Goal: Information Seeking & Learning: Learn about a topic

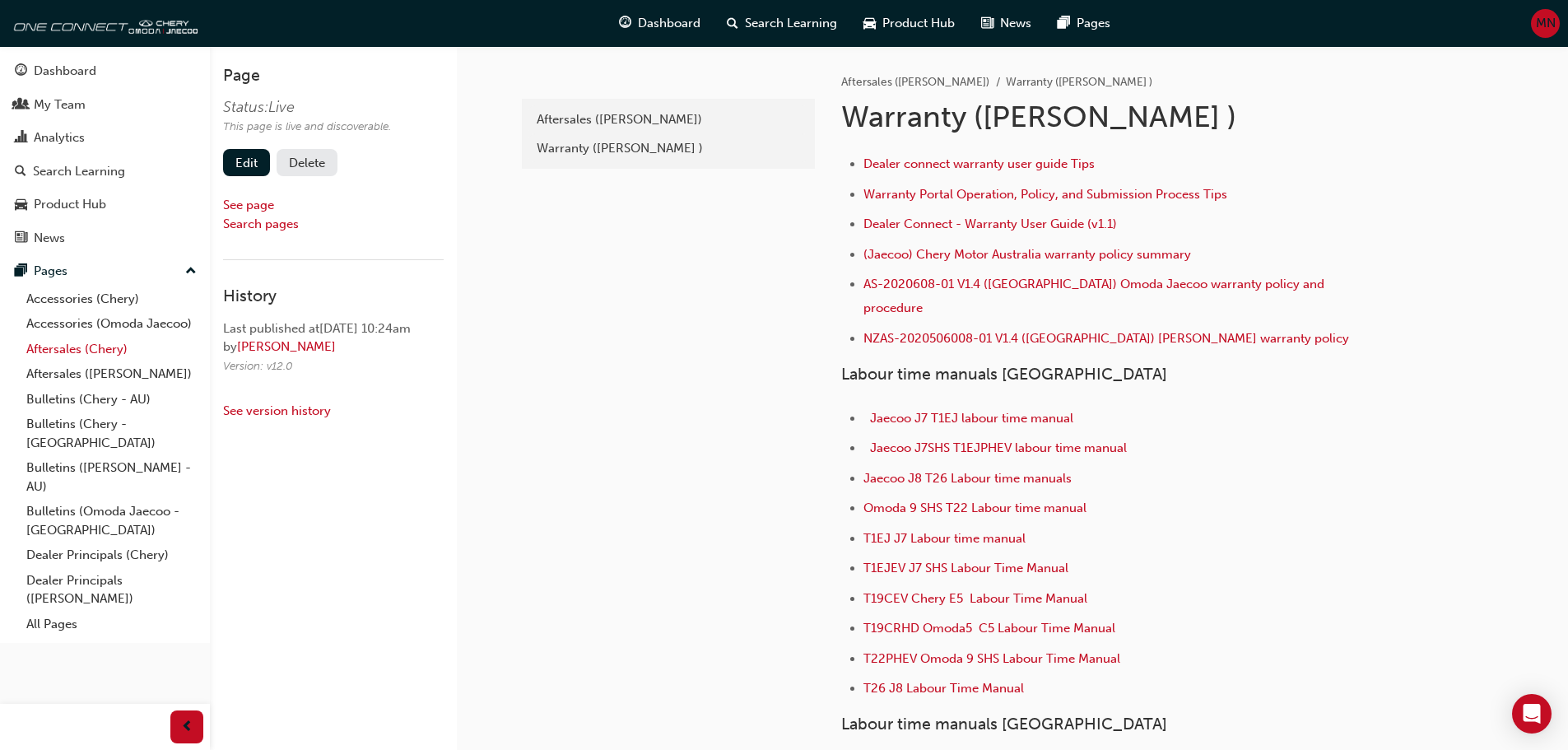
click at [68, 341] on link "Aftersales (Chery)" at bounding box center [111, 348] width 183 height 25
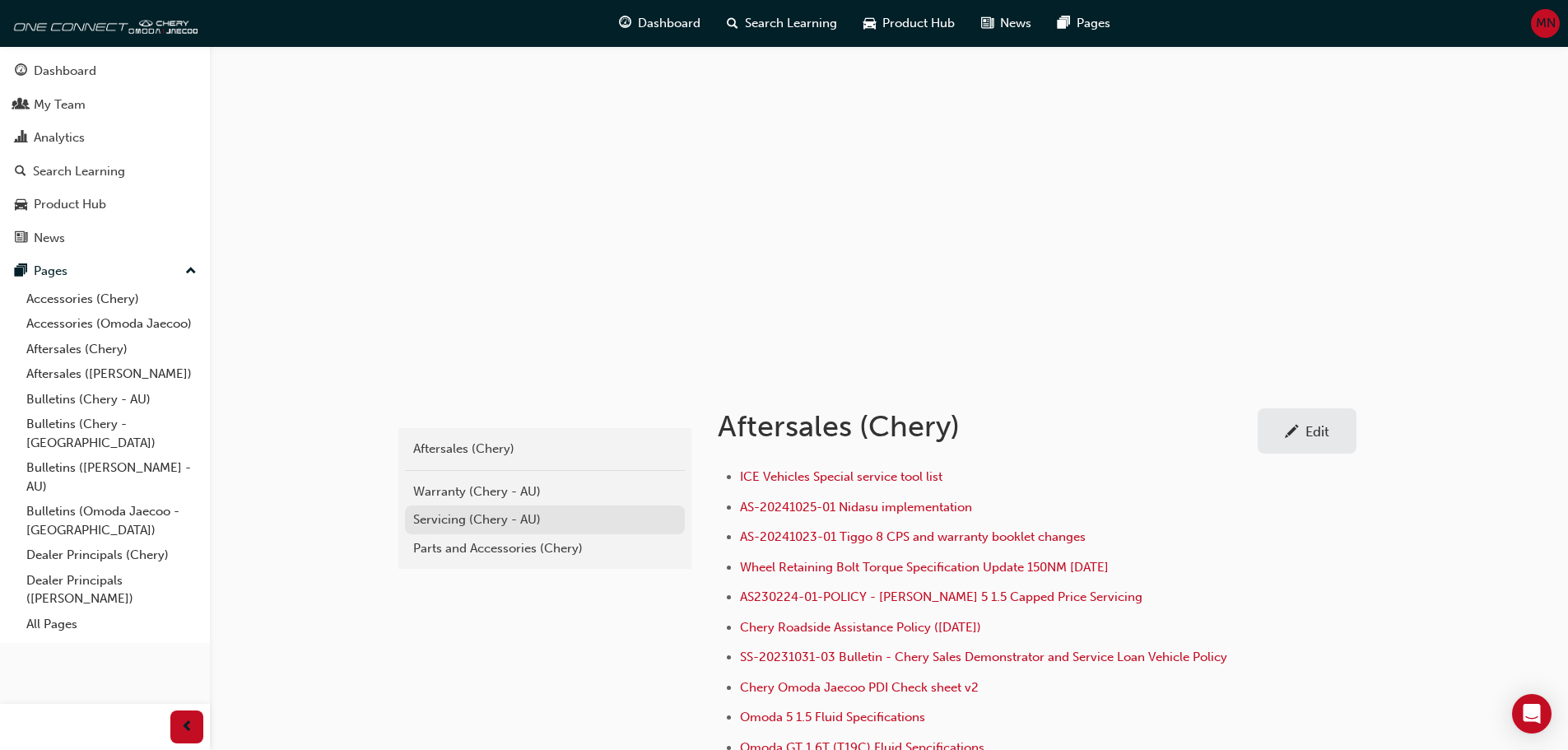
click at [465, 517] on div "Servicing (Chery - AU)" at bounding box center [545, 519] width 264 height 19
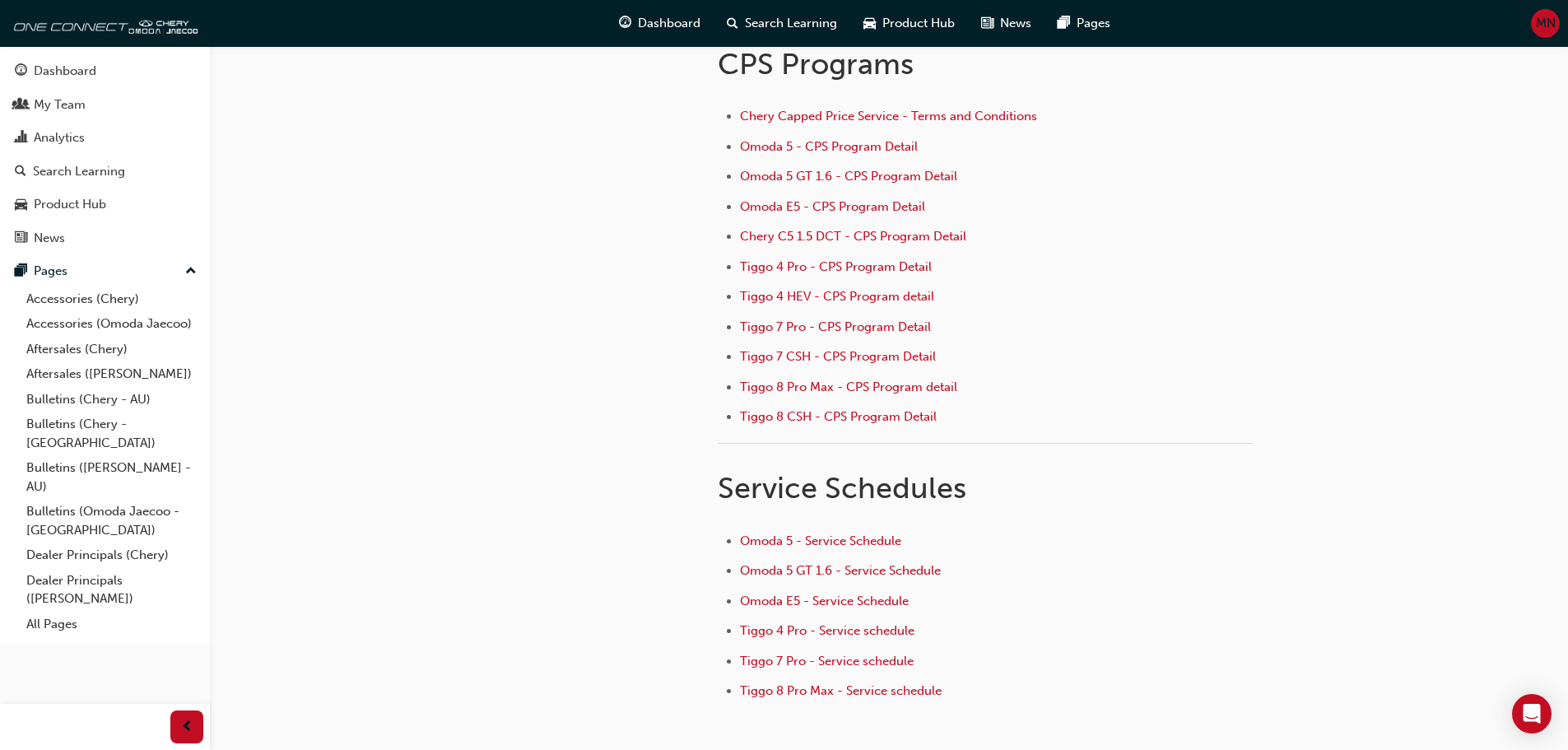
scroll to position [164, 0]
